Goal: Transaction & Acquisition: Register for event/course

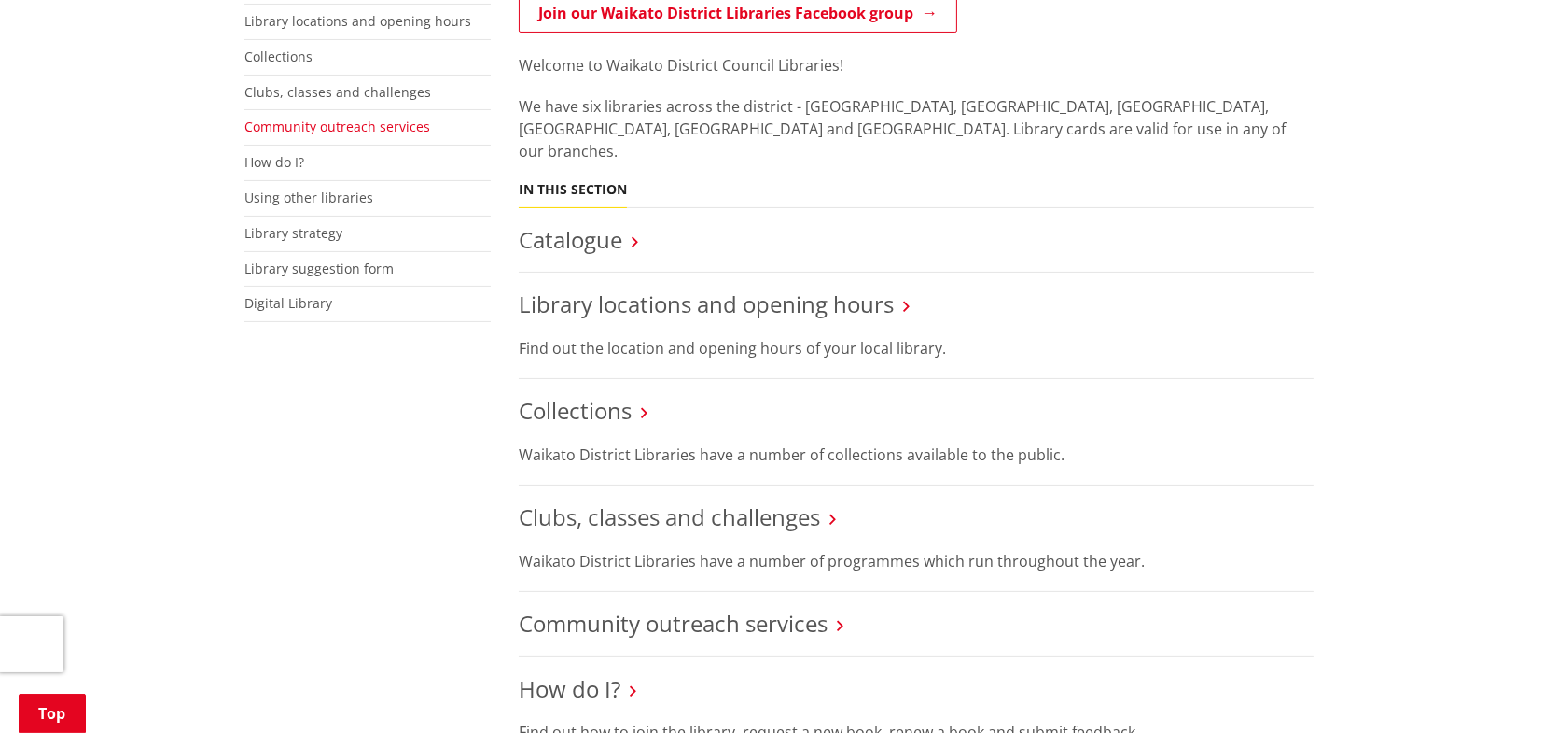
scroll to position [280, 0]
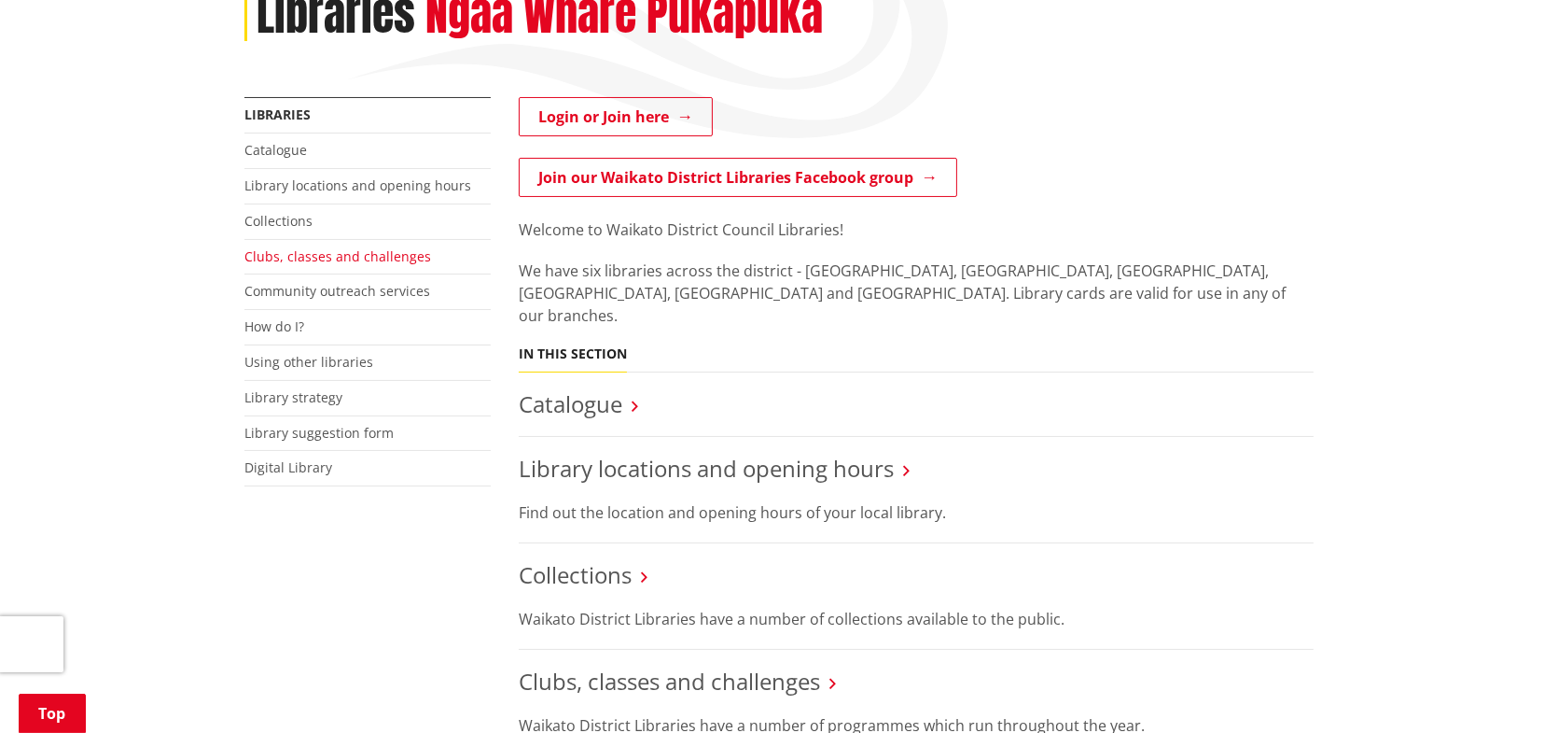
click at [286, 254] on link "Clubs, classes and challenges" at bounding box center [337, 256] width 187 height 18
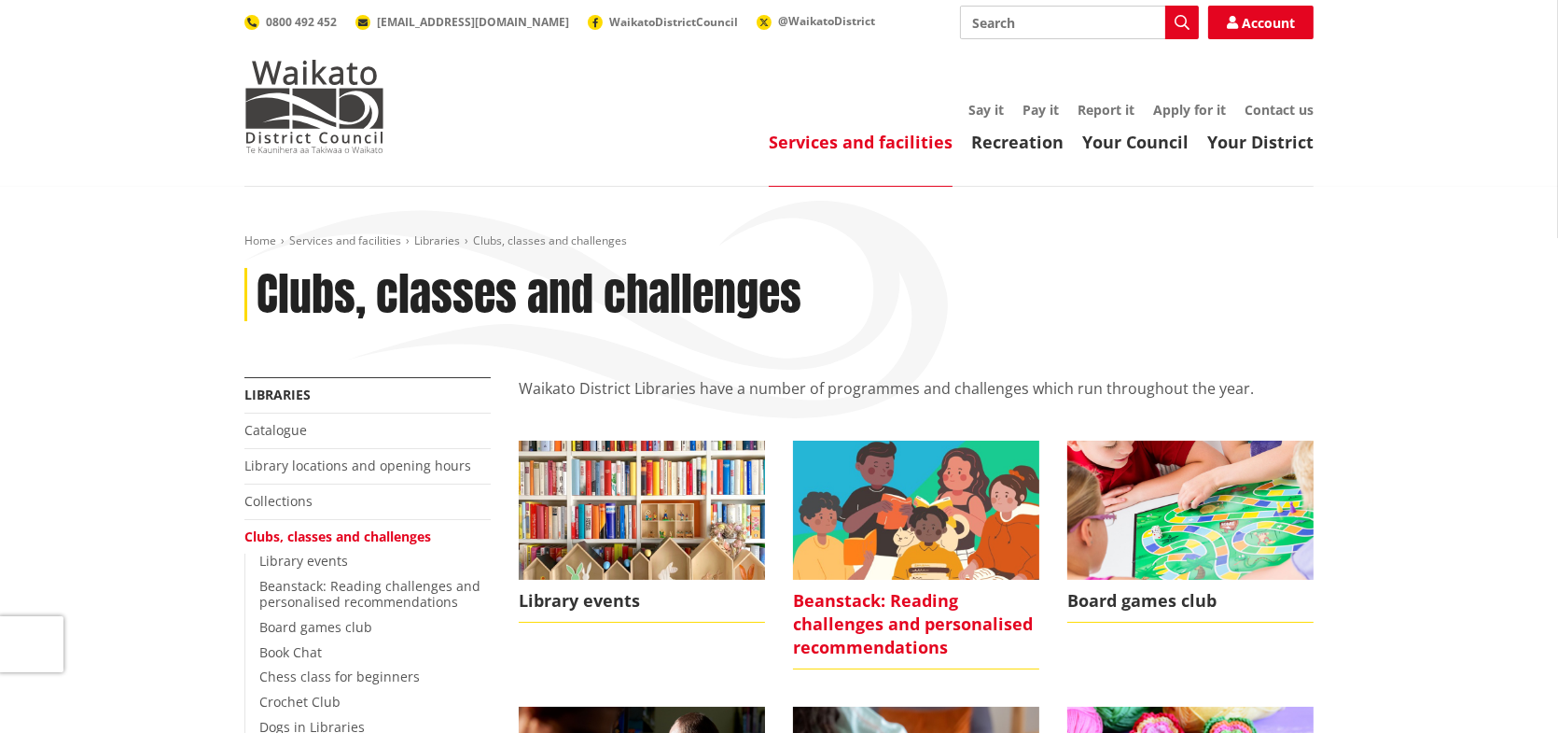
click at [880, 485] on img at bounding box center [916, 509] width 246 height 138
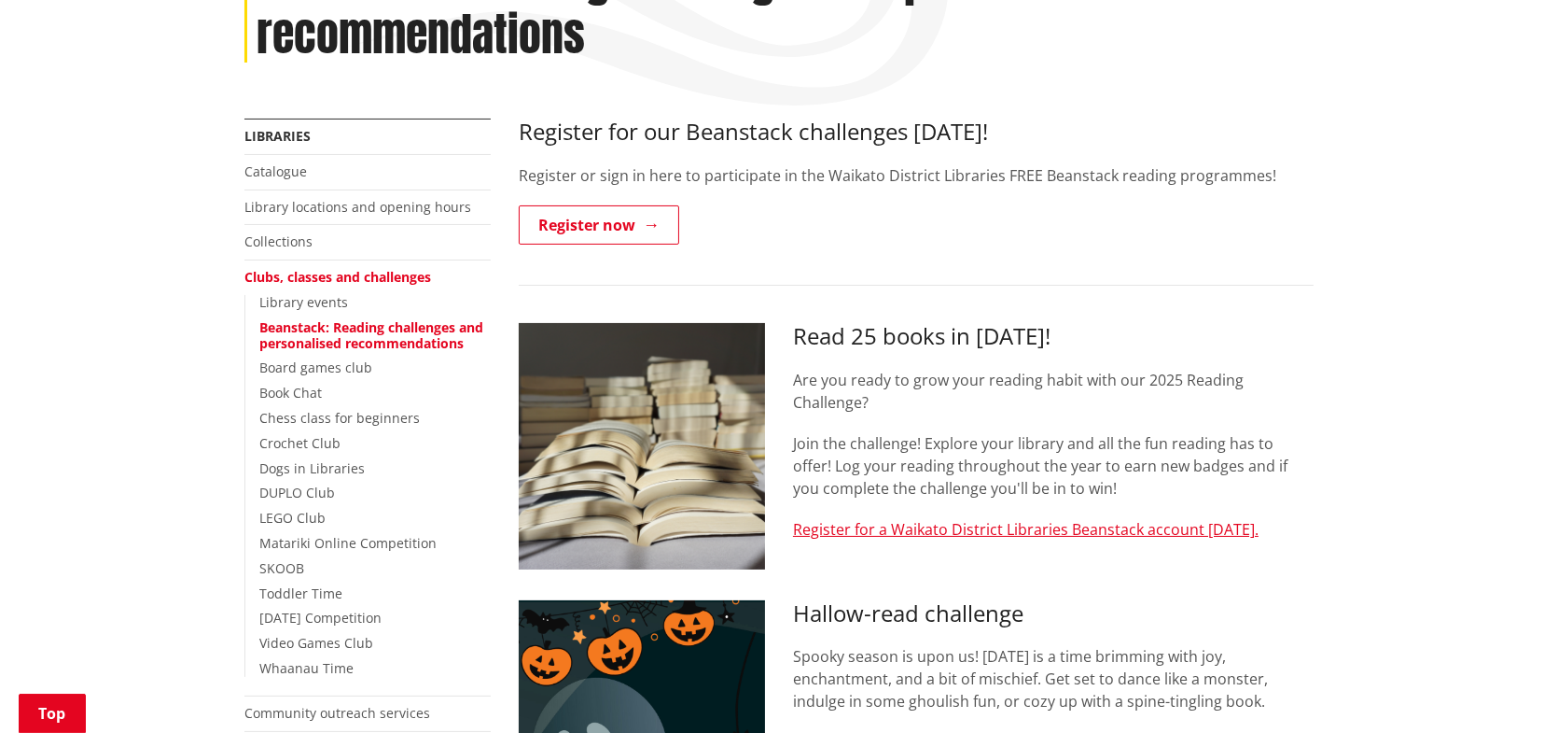
scroll to position [653, 0]
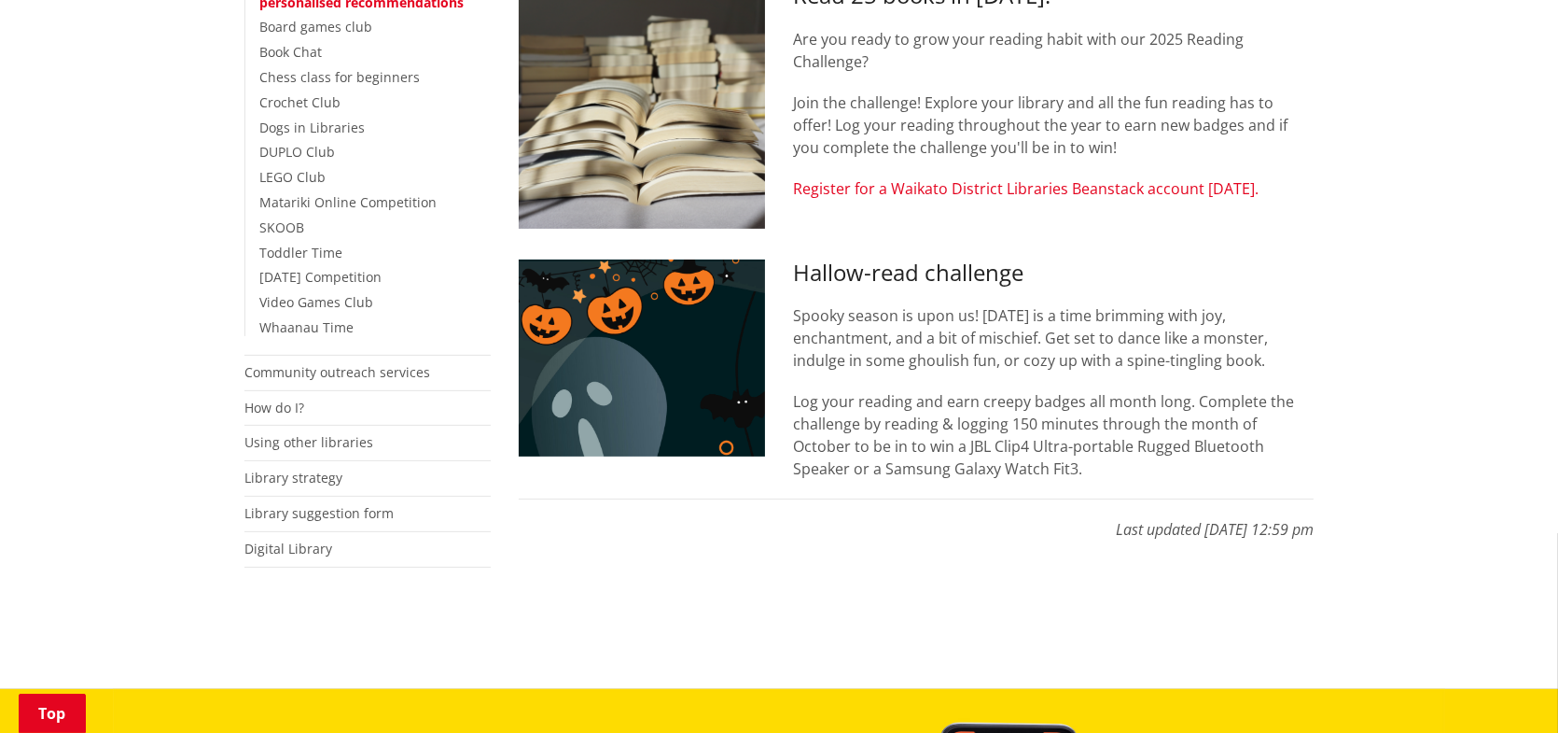
click at [1021, 187] on link "Register for a Waikato District Libraries Beanstack account today." at bounding box center [1026, 188] width 466 height 21
